Goal: Navigation & Orientation: Go to known website

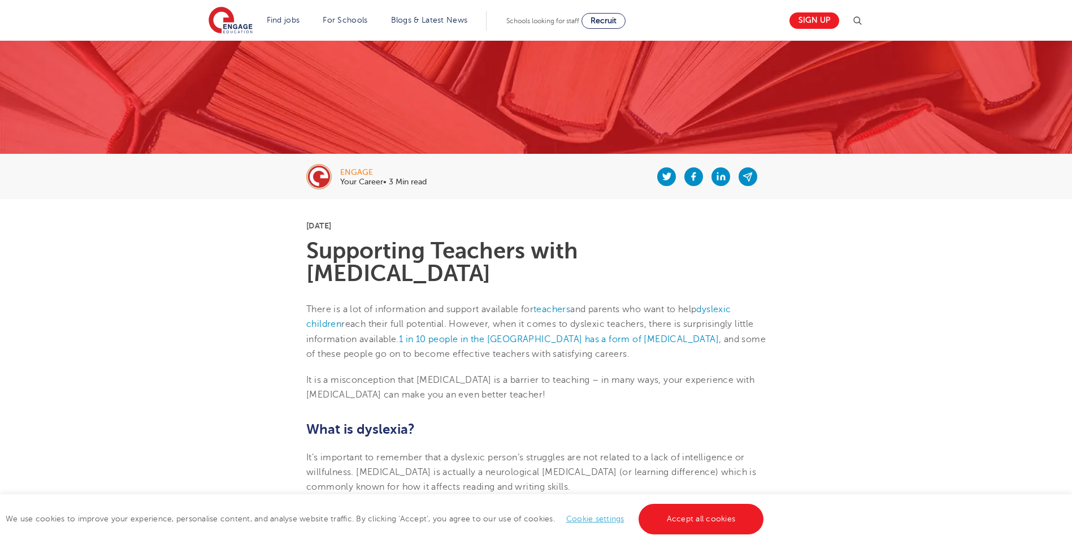
scroll to position [226, 0]
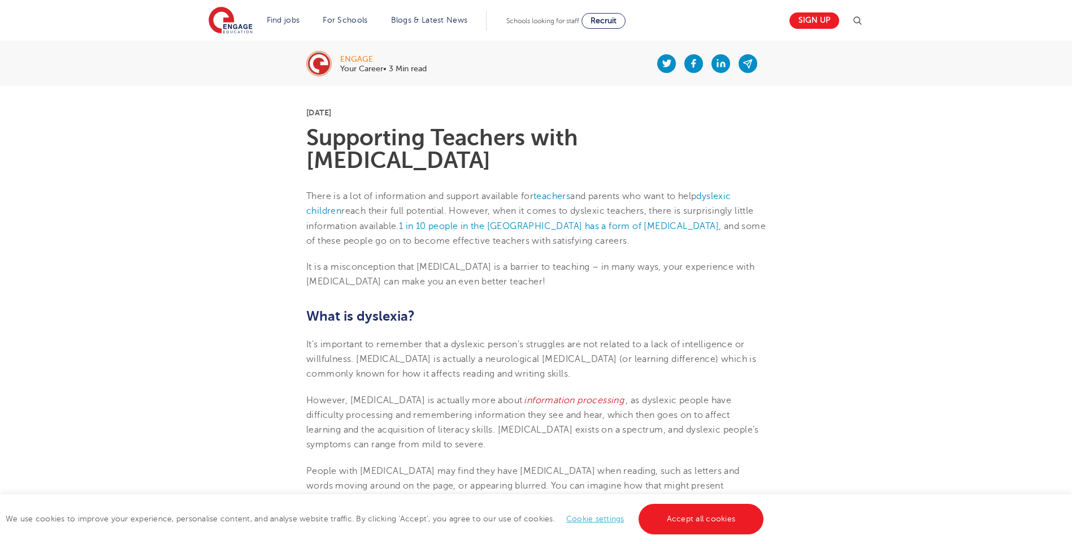
click at [577, 519] on link "Cookie settings" at bounding box center [595, 518] width 58 height 8
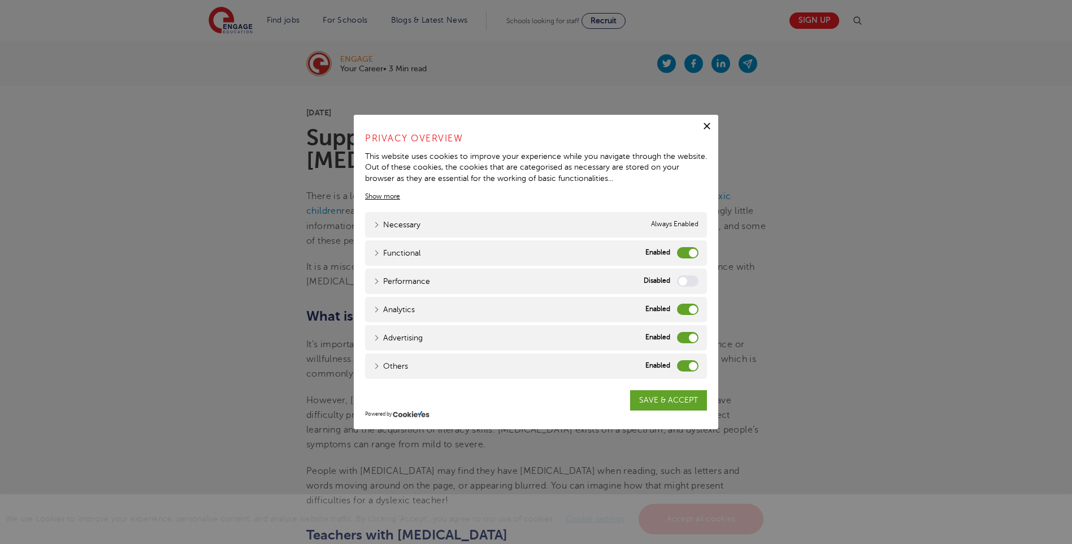
click at [682, 363] on label "Others" at bounding box center [687, 365] width 21 height 11
click at [0, 0] on input "Others" at bounding box center [0, 0] width 0 height 0
drag, startPoint x: 681, startPoint y: 339, endPoint x: 680, endPoint y: 323, distance: 16.4
click at [681, 339] on label "Advertising" at bounding box center [687, 337] width 21 height 11
click at [0, 0] on input "Advertising" at bounding box center [0, 0] width 0 height 0
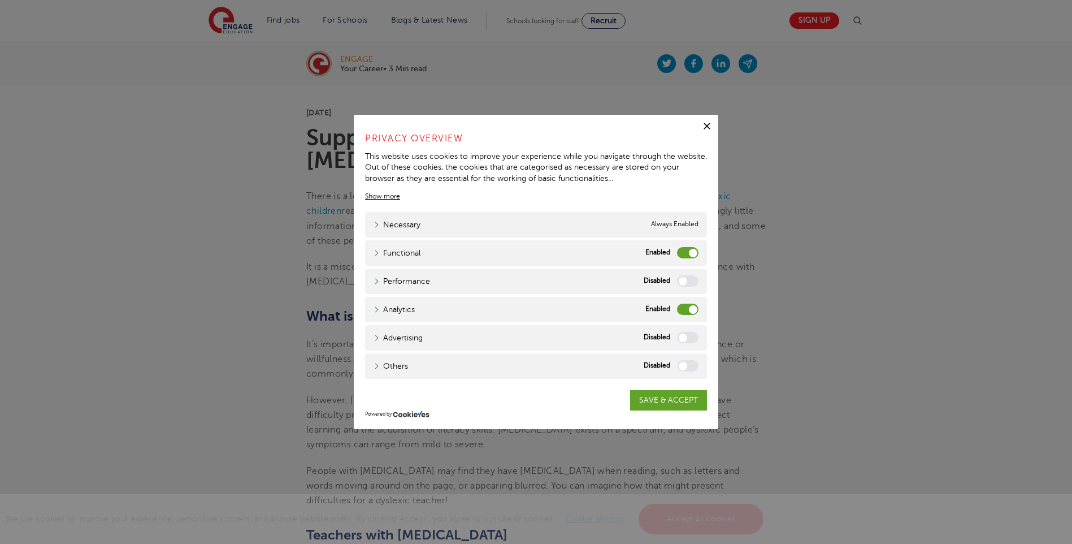
click at [677, 305] on div "Analytics" at bounding box center [687, 309] width 21 height 12
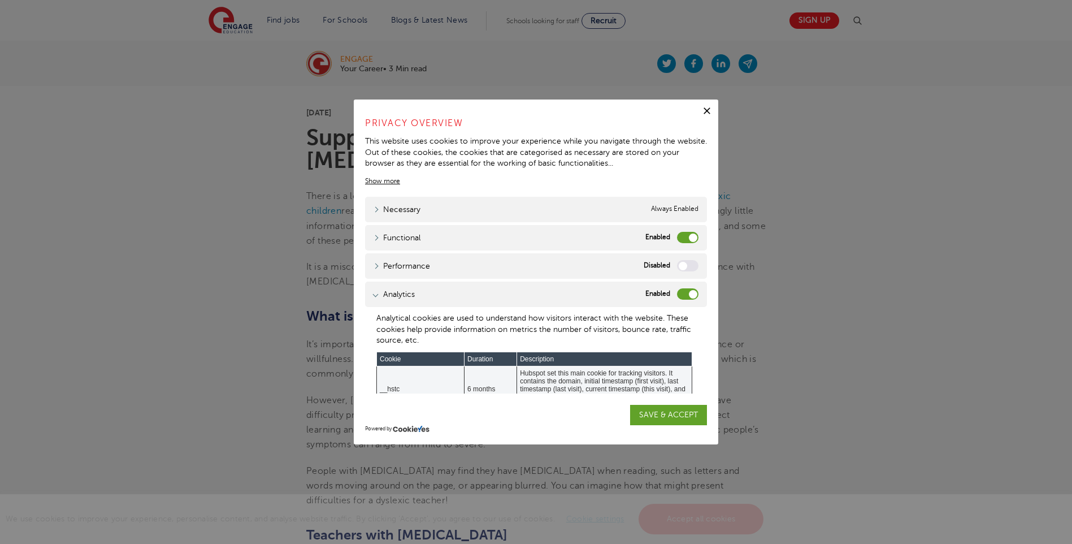
click at [677, 234] on label "Functional" at bounding box center [687, 237] width 21 height 11
click at [0, 0] on input "Functional" at bounding box center [0, 0] width 0 height 0
click at [677, 294] on label "Analytics" at bounding box center [687, 293] width 21 height 11
click at [0, 0] on input "Analytics" at bounding box center [0, 0] width 0 height 0
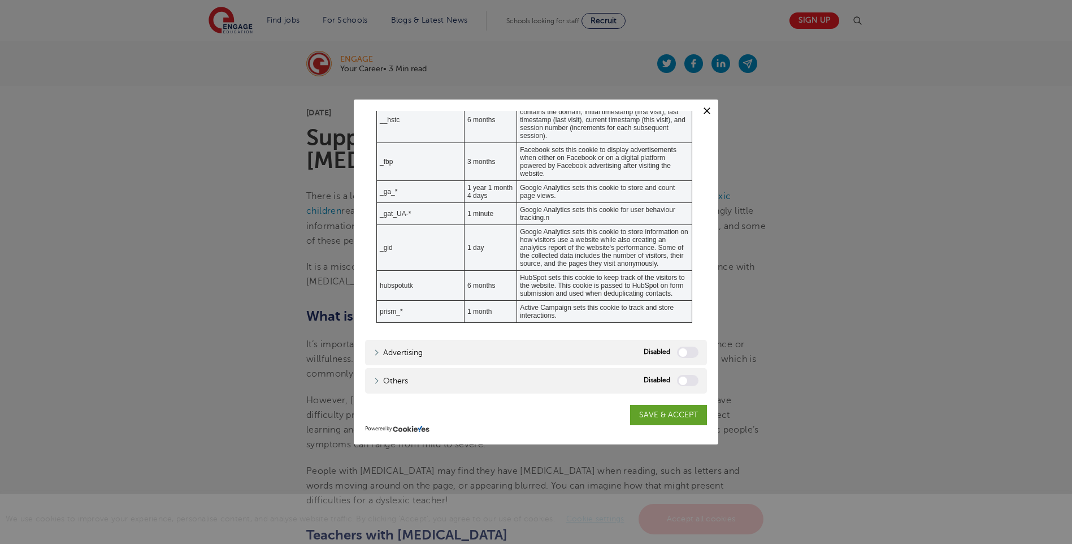
click at [648, 416] on link "SAVE & ACCEPT" at bounding box center [668, 415] width 77 height 20
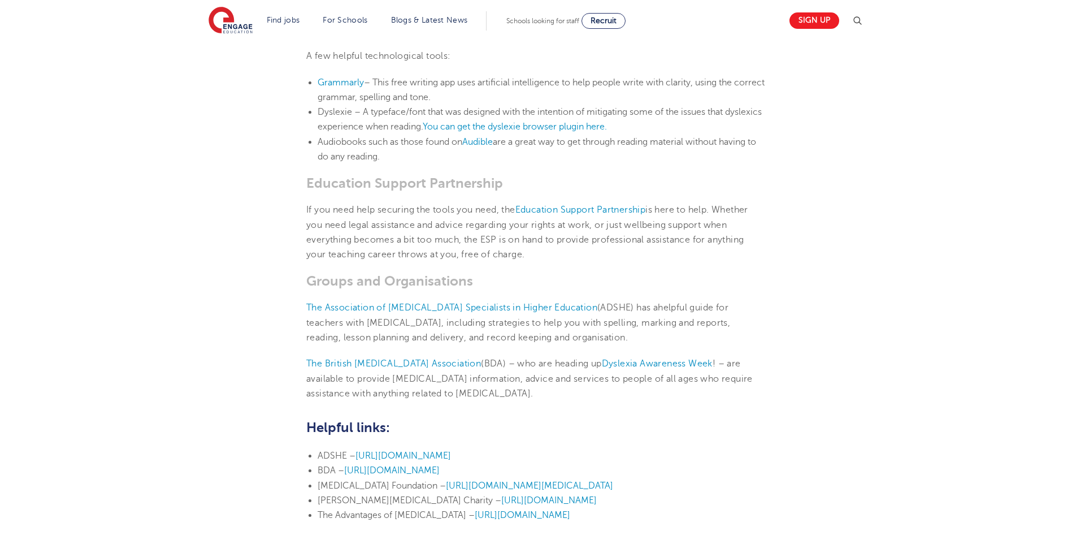
scroll to position [1752, 0]
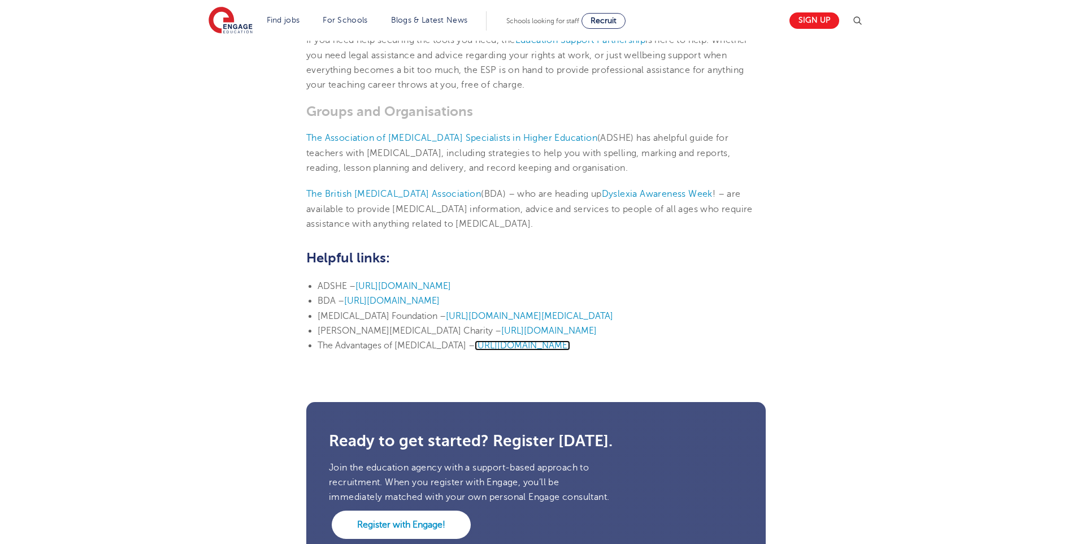
click at [510, 340] on span "[URL][DOMAIN_NAME]" at bounding box center [523, 345] width 96 height 10
